Goal: Check status: Check status

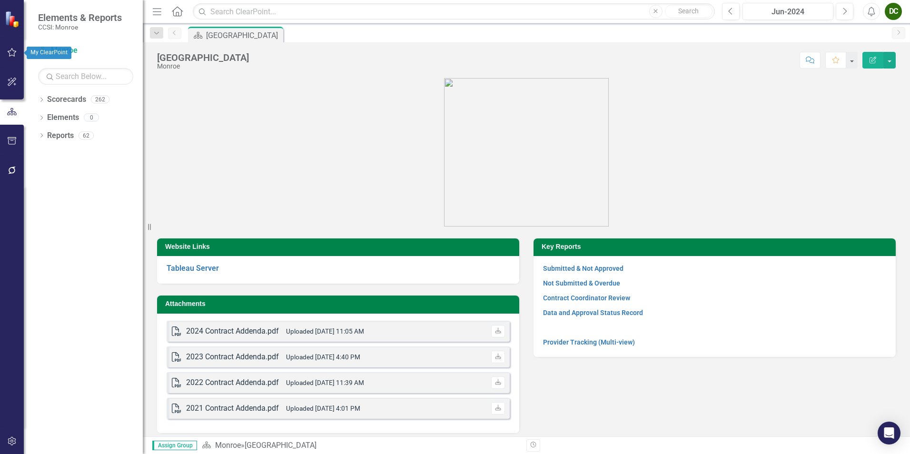
click at [10, 51] on icon "button" at bounding box center [12, 52] width 9 height 9
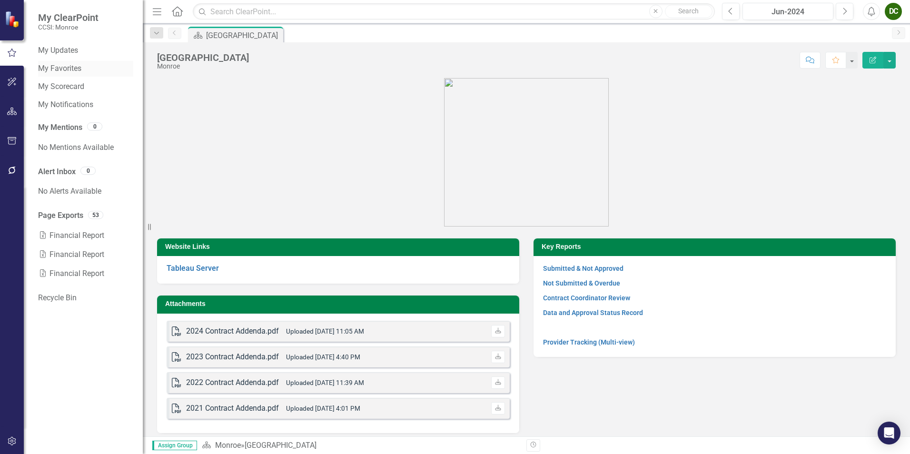
click at [69, 71] on link "My Favorites" at bounding box center [85, 68] width 95 height 11
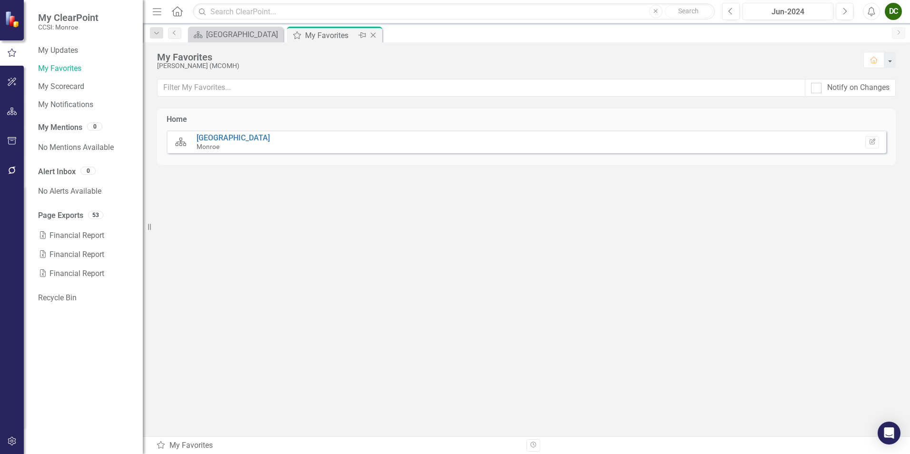
click at [373, 37] on icon "Close" at bounding box center [373, 35] width 10 height 8
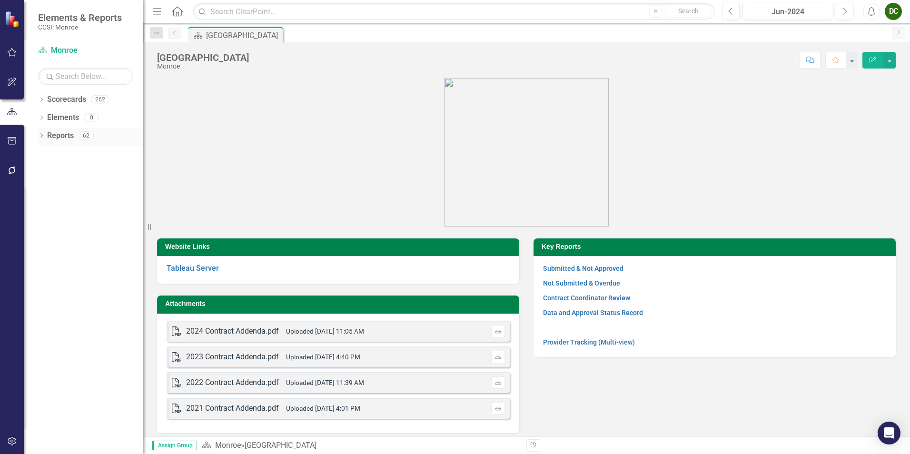
click at [42, 135] on icon at bounding box center [41, 135] width 2 height 4
click at [44, 221] on icon "Dropdown" at bounding box center [45, 222] width 7 height 5
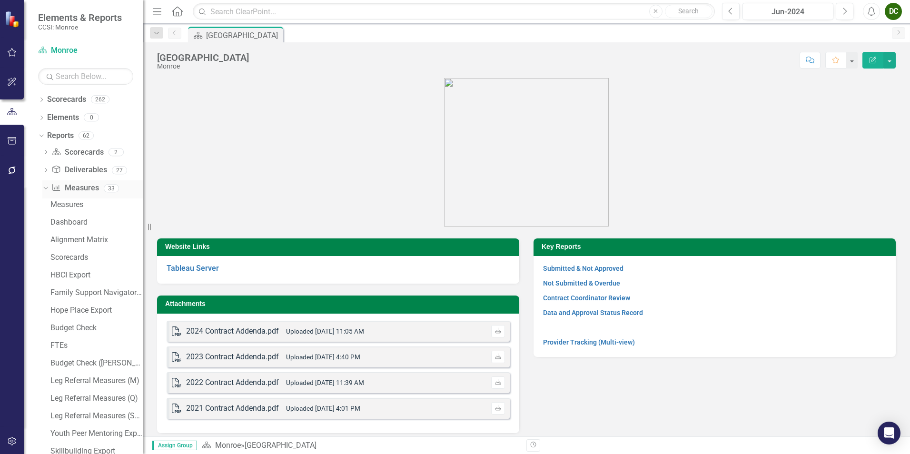
click at [45, 187] on icon "Dropdown" at bounding box center [44, 188] width 5 height 7
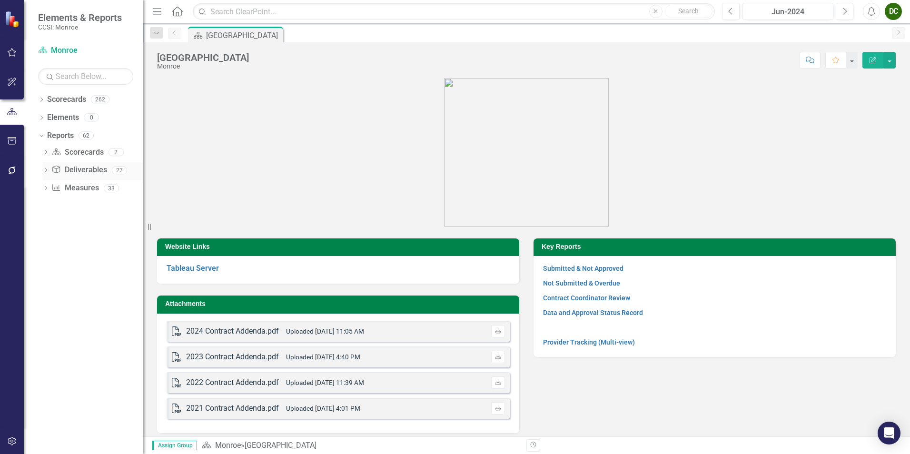
click at [43, 168] on div "Dropdown" at bounding box center [45, 172] width 7 height 8
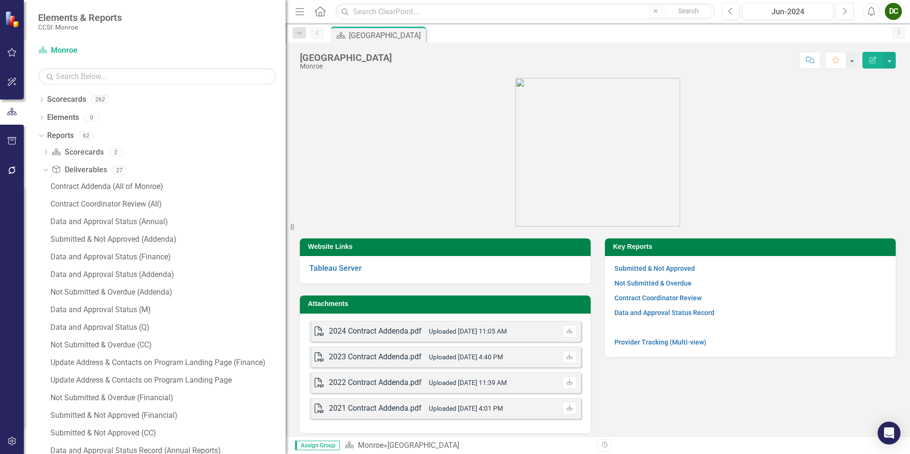
drag, startPoint x: 150, startPoint y: 227, endPoint x: 308, endPoint y: 228, distance: 158.0
click at [308, 228] on div "Elements & Reports CCSI: Monroe Scorecard Monroe Search Dropdown Scorecards 262…" at bounding box center [455, 227] width 910 height 454
click at [159, 412] on div "Submitted & Not Approved (Financial)" at bounding box center [167, 415] width 235 height 9
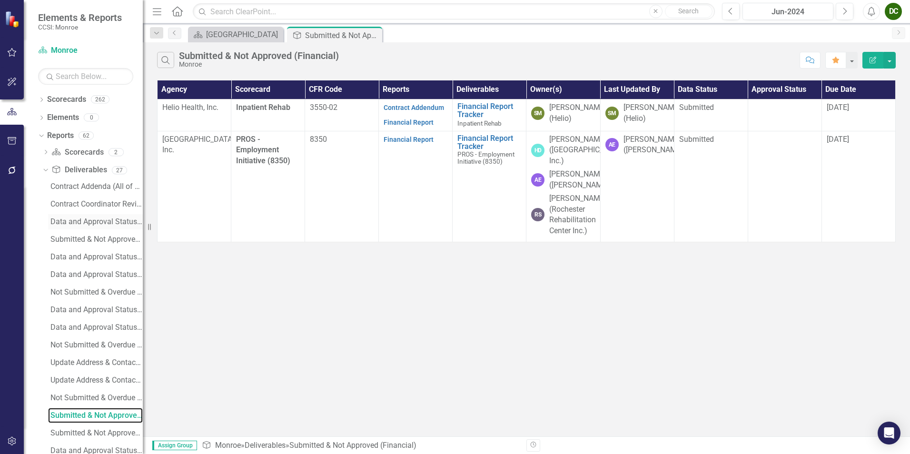
drag, startPoint x: 293, startPoint y: 228, endPoint x: 101, endPoint y: 227, distance: 191.4
click at [101, 227] on div "Elements & Reports CCSI: Monroe Scorecard Monroe Search Dropdown Scorecards 262…" at bounding box center [71, 227] width 143 height 454
click at [789, 10] on div "Jun-2024" at bounding box center [788, 11] width 84 height 11
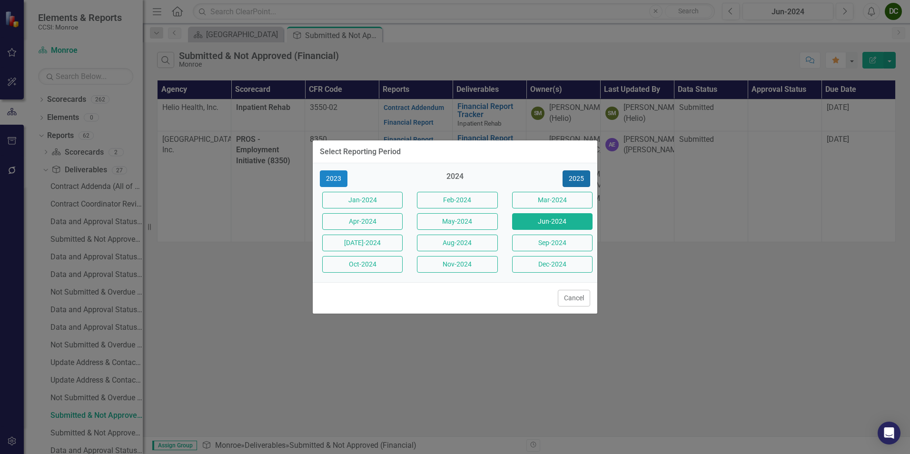
click at [576, 181] on button "2025" at bounding box center [577, 178] width 28 height 17
click at [546, 219] on button "Jun-2025" at bounding box center [552, 221] width 80 height 17
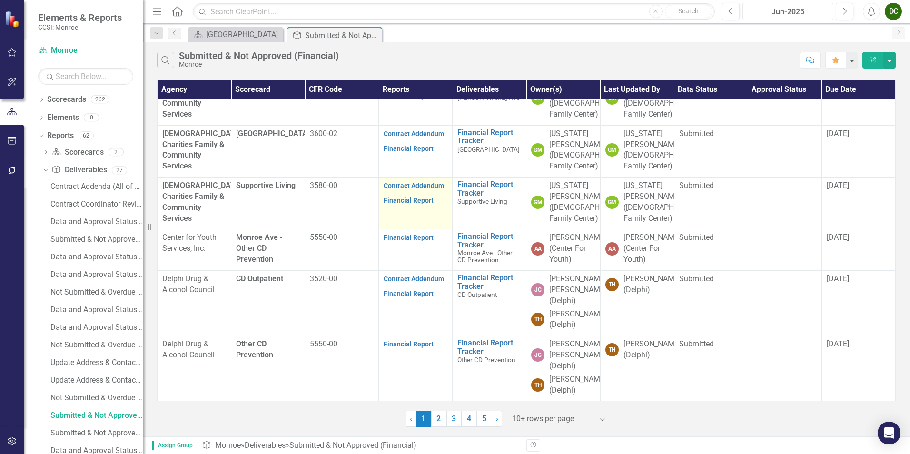
scroll to position [321, 0]
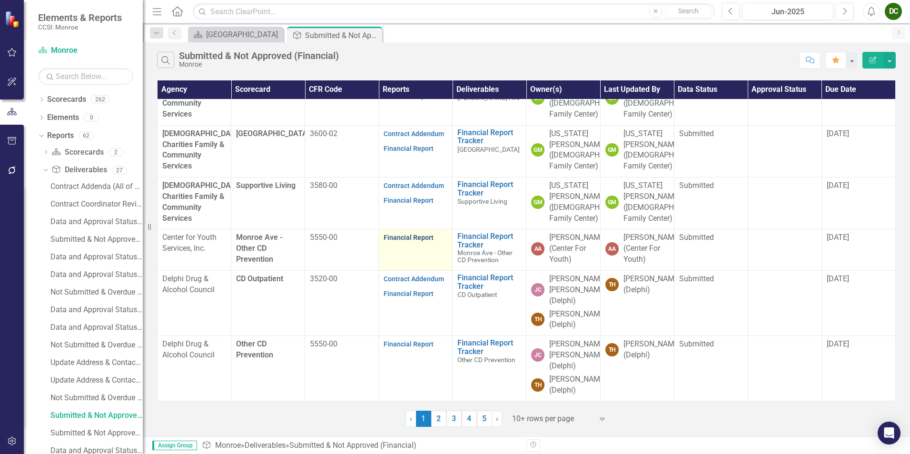
click at [417, 234] on link "Financial Report" at bounding box center [409, 238] width 50 height 8
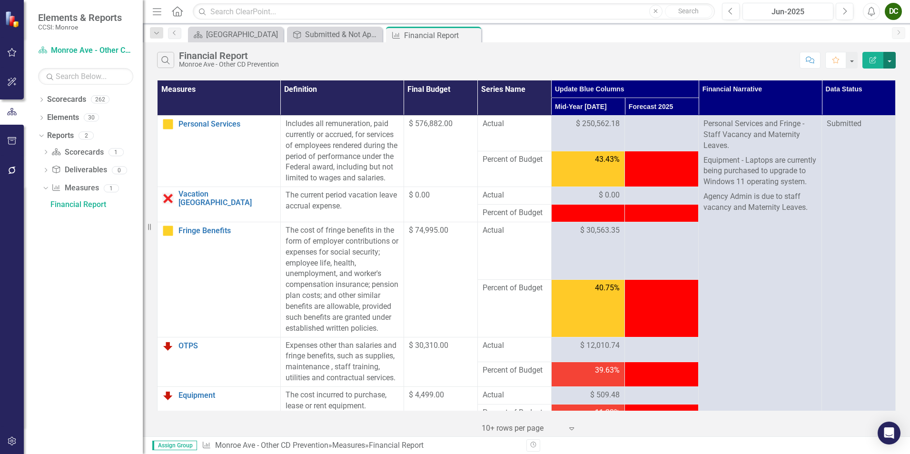
click at [890, 63] on button "button" at bounding box center [889, 60] width 12 height 17
click at [845, 114] on link "Excel Export to Excel" at bounding box center [857, 115] width 75 height 18
click at [331, 32] on div "Submitted & Not Approved (Financial)" at bounding box center [336, 35] width 63 height 12
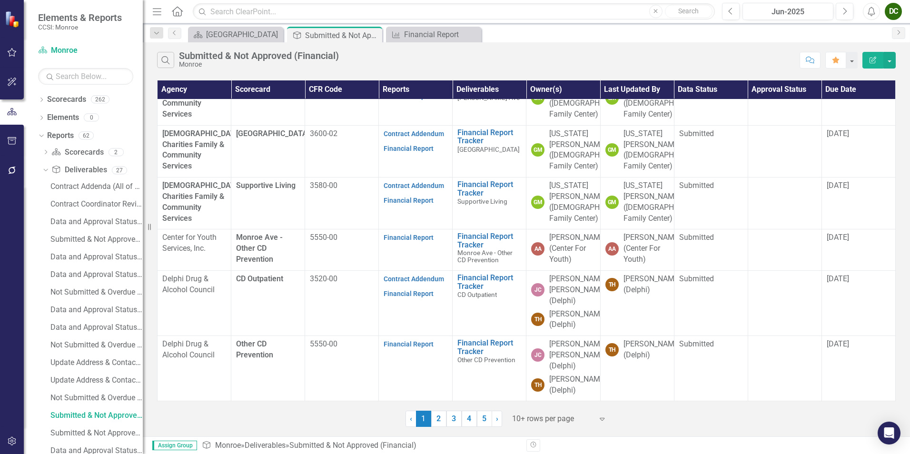
scroll to position [321, 0]
click at [439, 34] on div "Financial Report" at bounding box center [435, 35] width 63 height 12
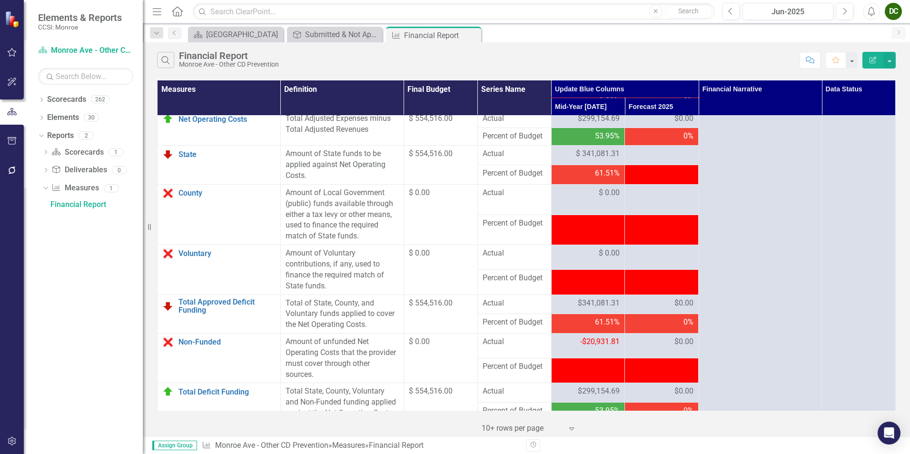
scroll to position [1180, 0]
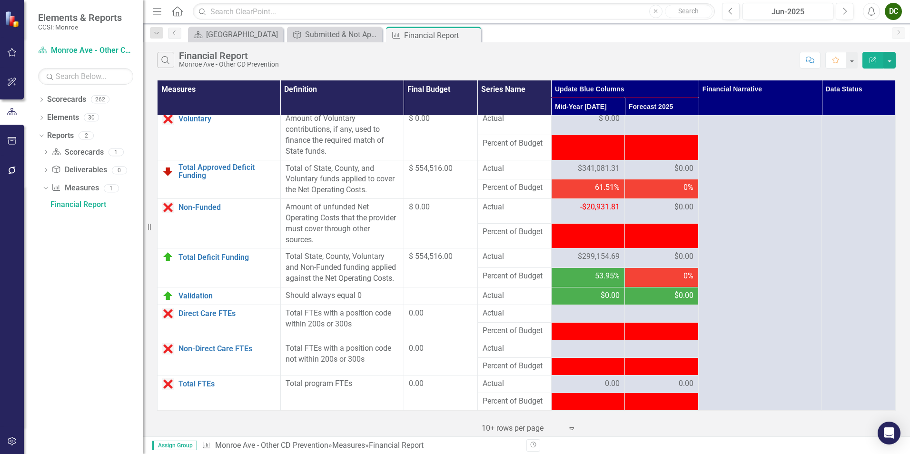
click at [580, 210] on span "-$20,931.81" at bounding box center [600, 206] width 40 height 9
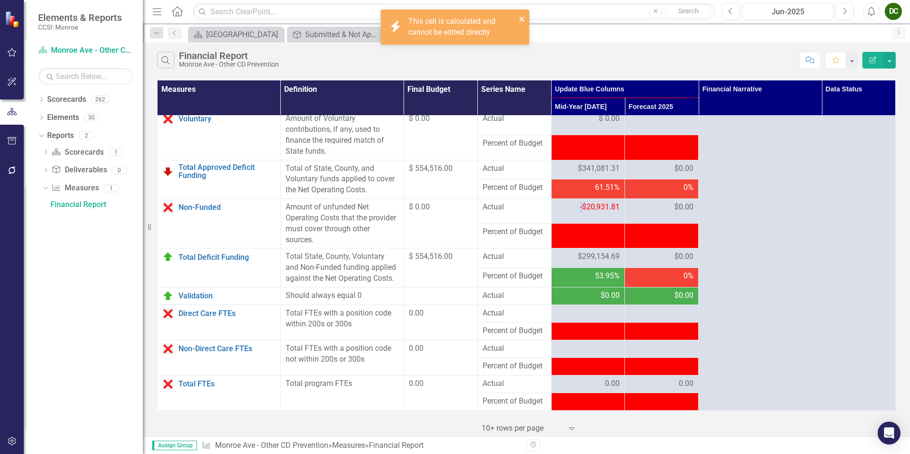
click at [521, 20] on icon "close" at bounding box center [521, 19] width 5 height 5
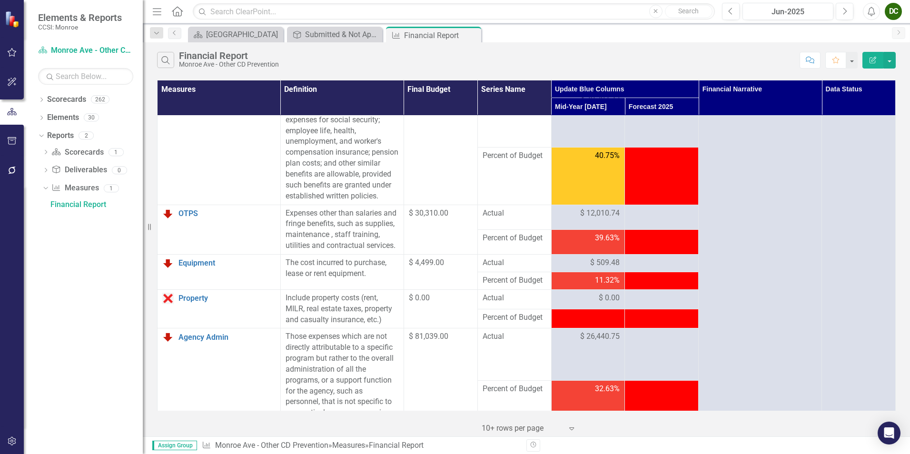
scroll to position [0, 0]
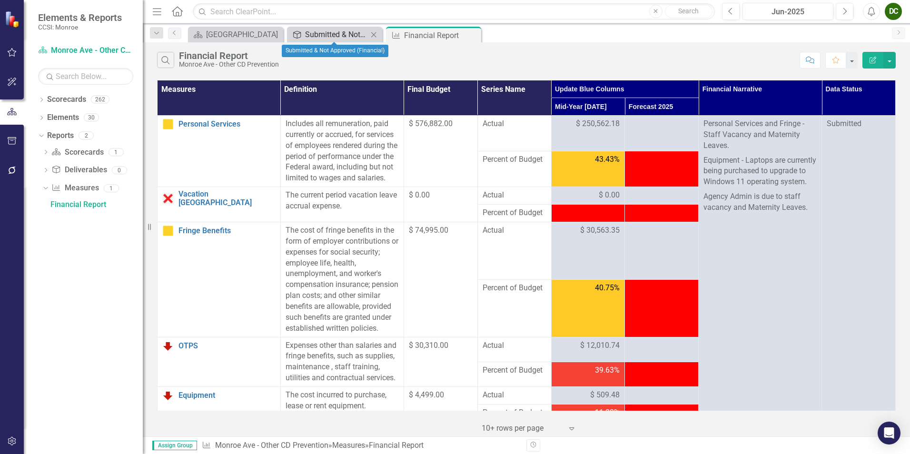
click at [330, 37] on div "Submitted & Not Approved (Financial)" at bounding box center [336, 35] width 63 height 12
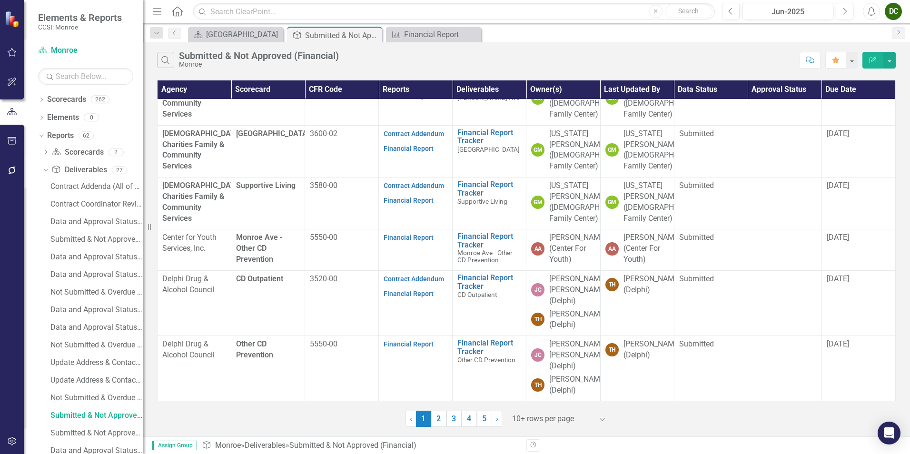
scroll to position [321, 0]
click at [695, 233] on span "Submitted" at bounding box center [696, 237] width 35 height 9
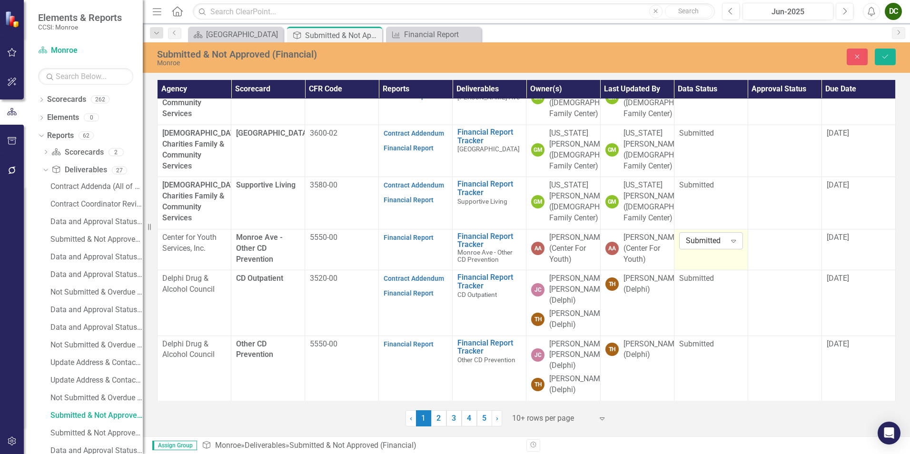
drag, startPoint x: 695, startPoint y: 225, endPoint x: 710, endPoint y: 228, distance: 14.8
click at [710, 236] on div "Submitted" at bounding box center [706, 241] width 40 height 11
click at [772, 232] on div at bounding box center [785, 237] width 64 height 11
click at [770, 236] on div "Not Defined" at bounding box center [780, 241] width 40 height 11
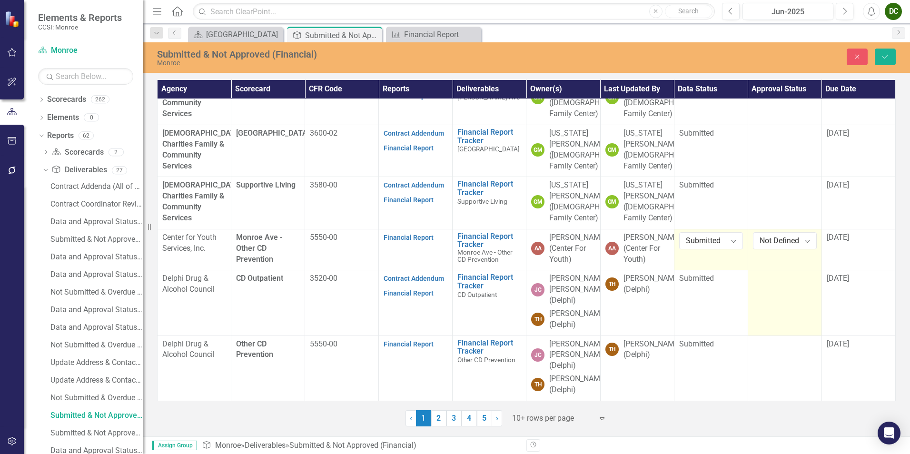
click at [774, 310] on td at bounding box center [785, 302] width 74 height 65
click at [853, 61] on button "Close" at bounding box center [857, 57] width 21 height 17
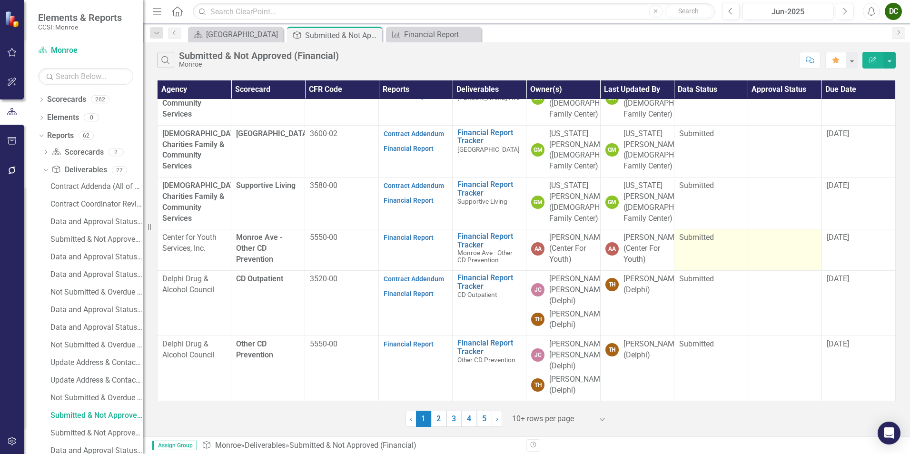
click at [690, 233] on span "Submitted" at bounding box center [696, 237] width 35 height 9
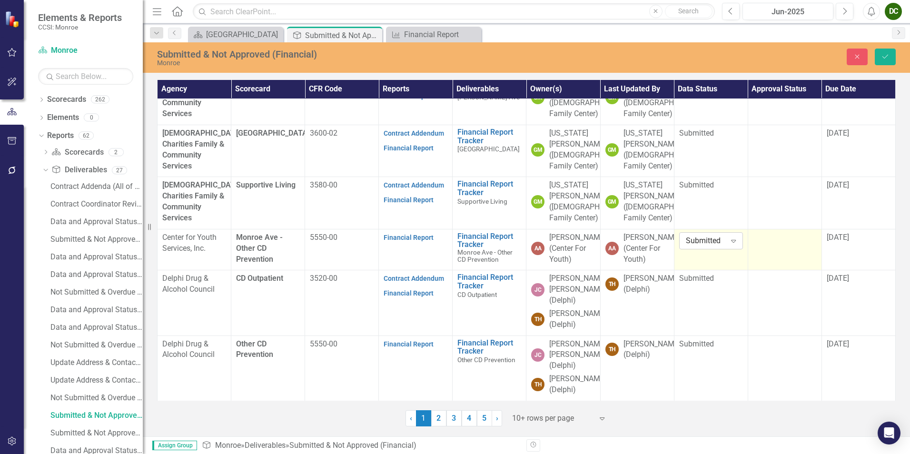
drag, startPoint x: 690, startPoint y: 226, endPoint x: 715, endPoint y: 227, distance: 25.7
click at [715, 236] on div "Submitted" at bounding box center [706, 241] width 40 height 11
click at [709, 255] on div "In Process" at bounding box center [717, 262] width 76 height 16
click at [886, 55] on icon "Save" at bounding box center [885, 56] width 9 height 7
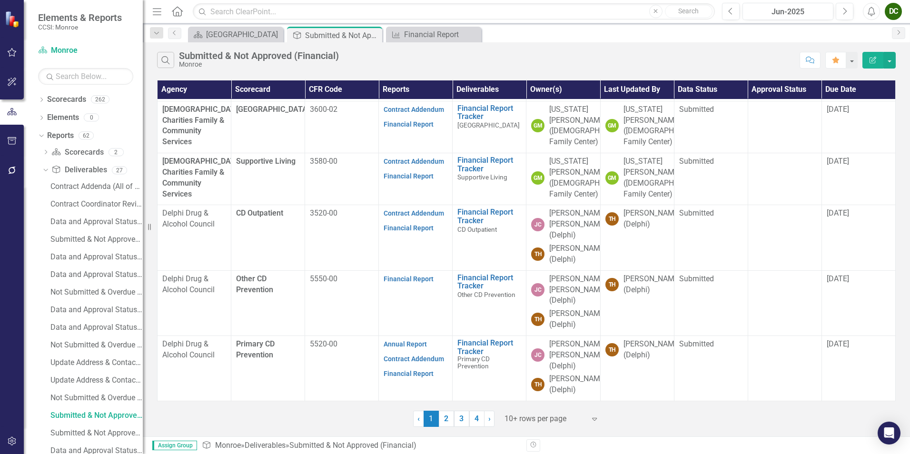
scroll to position [335, 0]
